Goal: Task Accomplishment & Management: Use online tool/utility

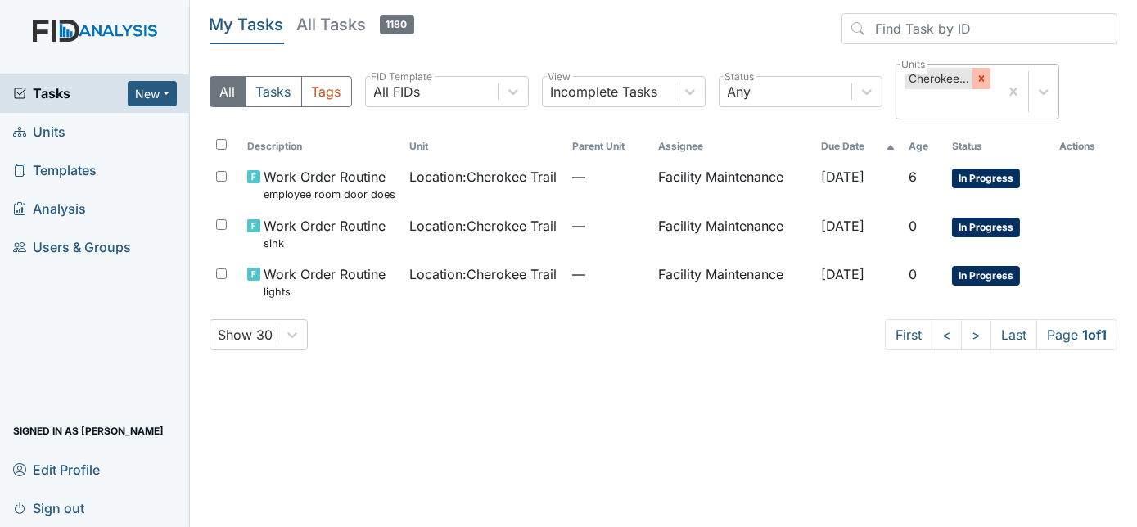
click at [986, 79] on icon at bounding box center [981, 78] width 11 height 11
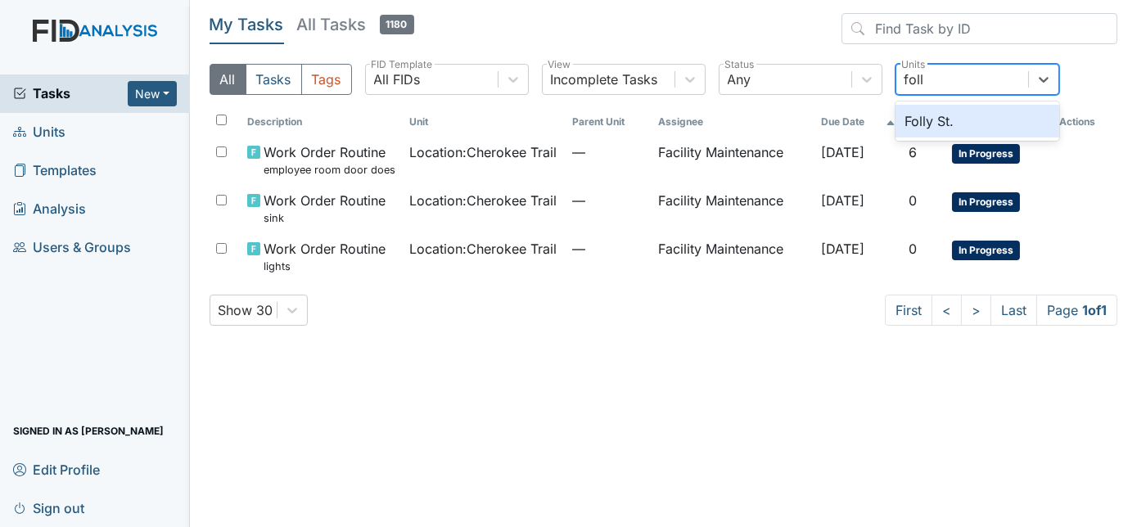
type input "folly"
click at [969, 120] on div "Folly St." at bounding box center [978, 121] width 164 height 33
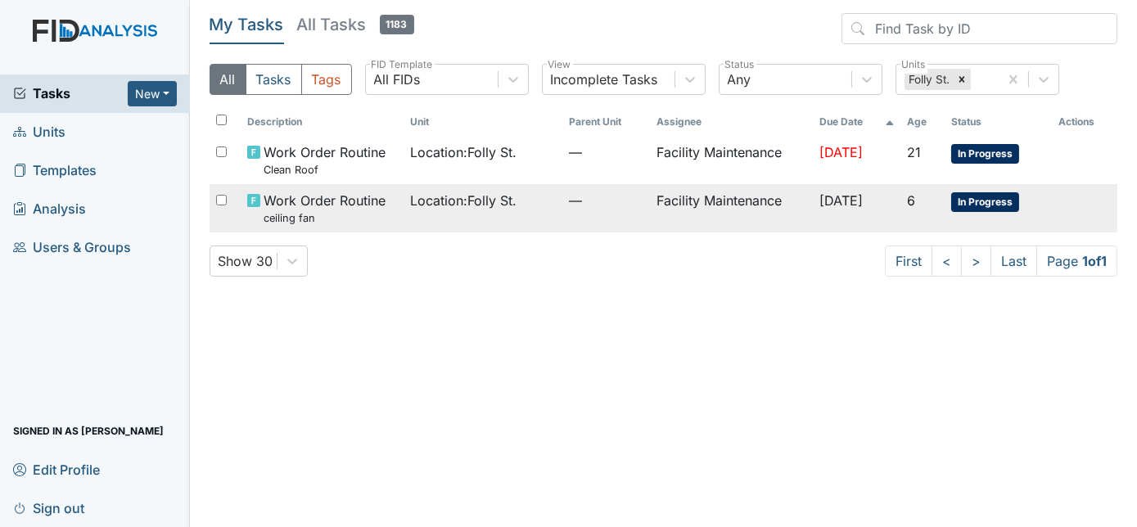
click at [343, 218] on small "ceiling fan" at bounding box center [325, 218] width 122 height 16
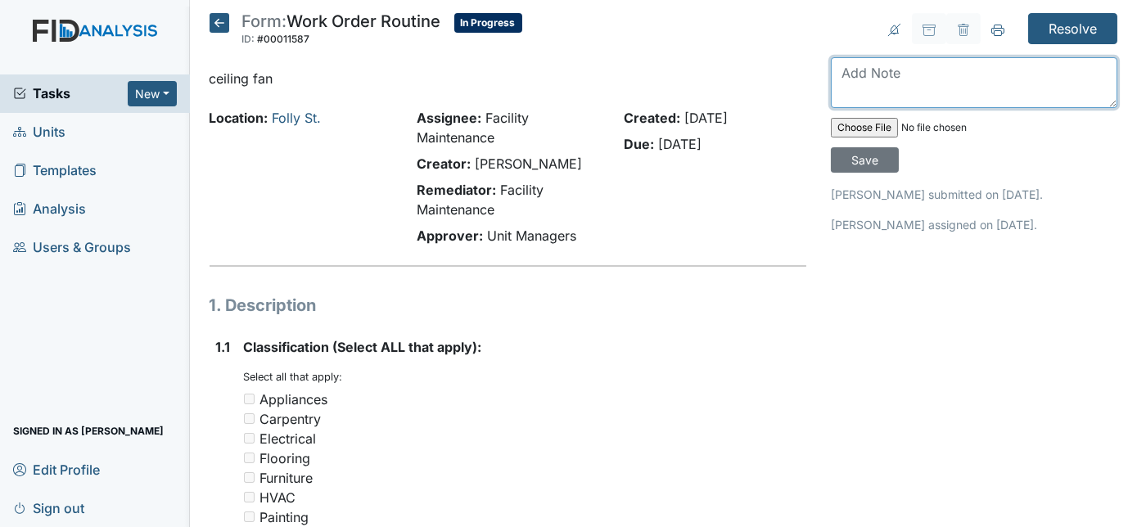
click at [866, 86] on textarea at bounding box center [974, 82] width 287 height 51
type textarea "ceiling fan installed"
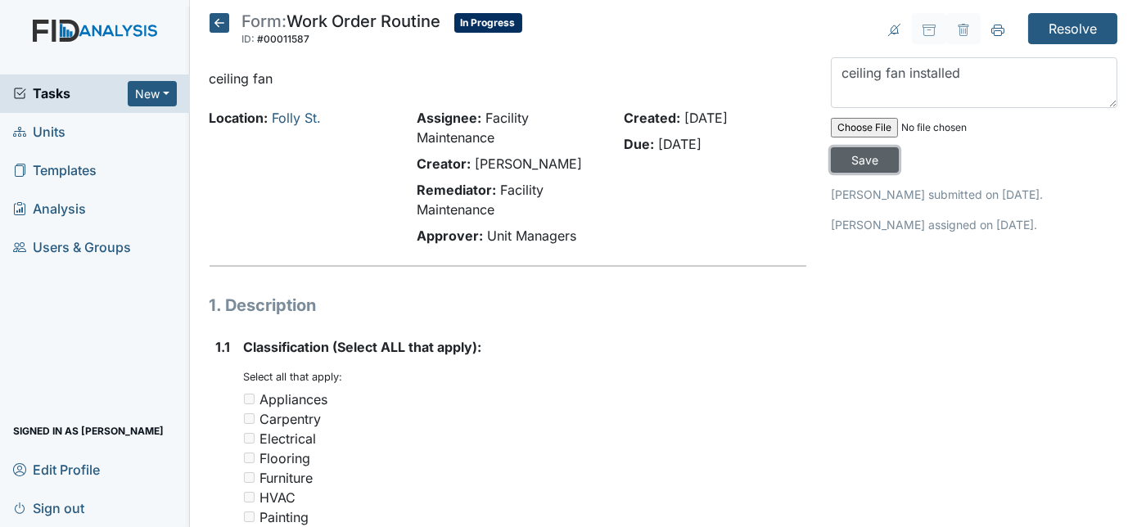
click at [899, 147] on input "Save" at bounding box center [865, 159] width 68 height 25
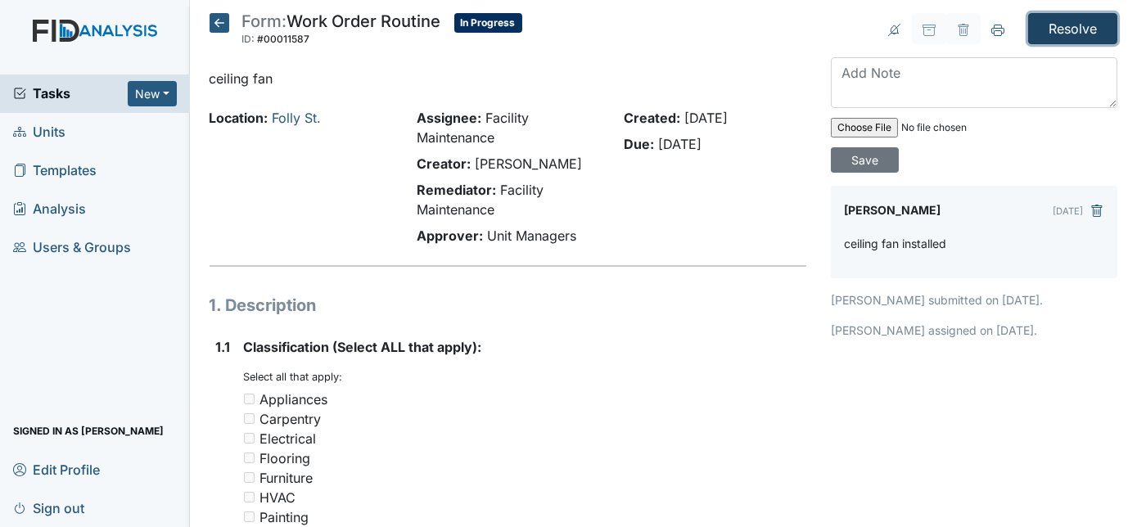
click at [1072, 34] on input "Resolve" at bounding box center [1072, 28] width 89 height 31
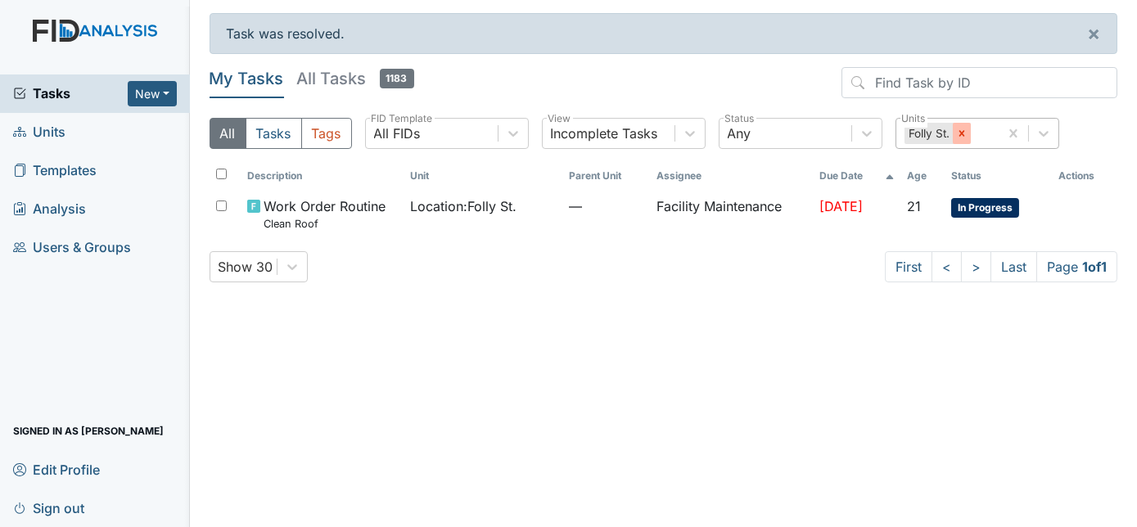
click at [959, 133] on icon at bounding box center [961, 133] width 11 height 11
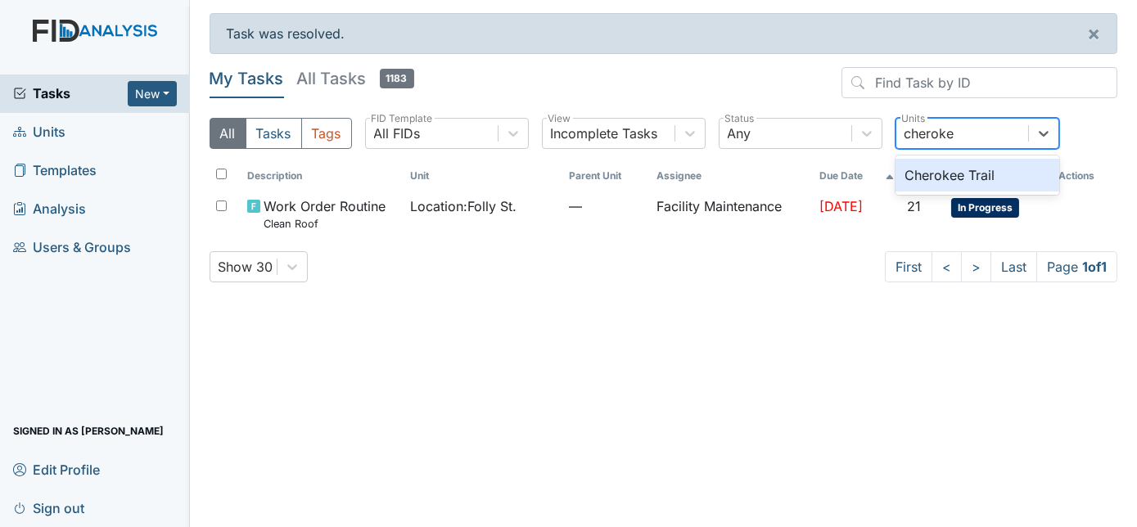
type input "cherokee"
